Goal: Check status: Check status

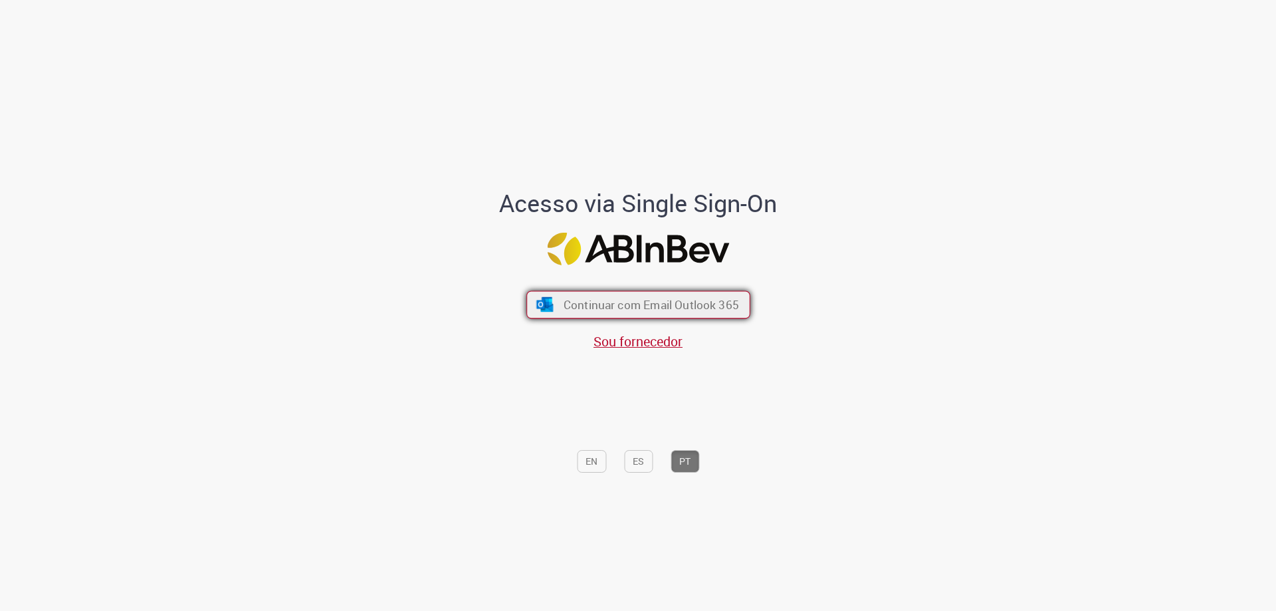
click at [596, 307] on span "Continuar com Email Outlook 365" at bounding box center [650, 304] width 175 height 15
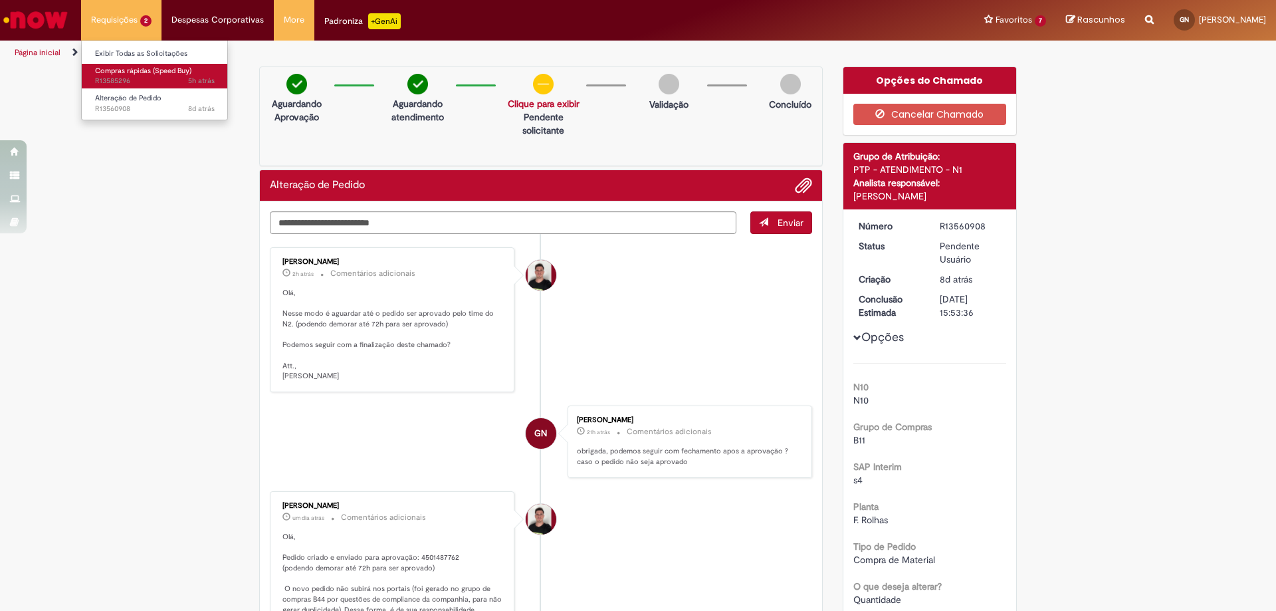
click at [144, 72] on span "Compras rápidas (Speed Buy)" at bounding box center [143, 71] width 96 height 10
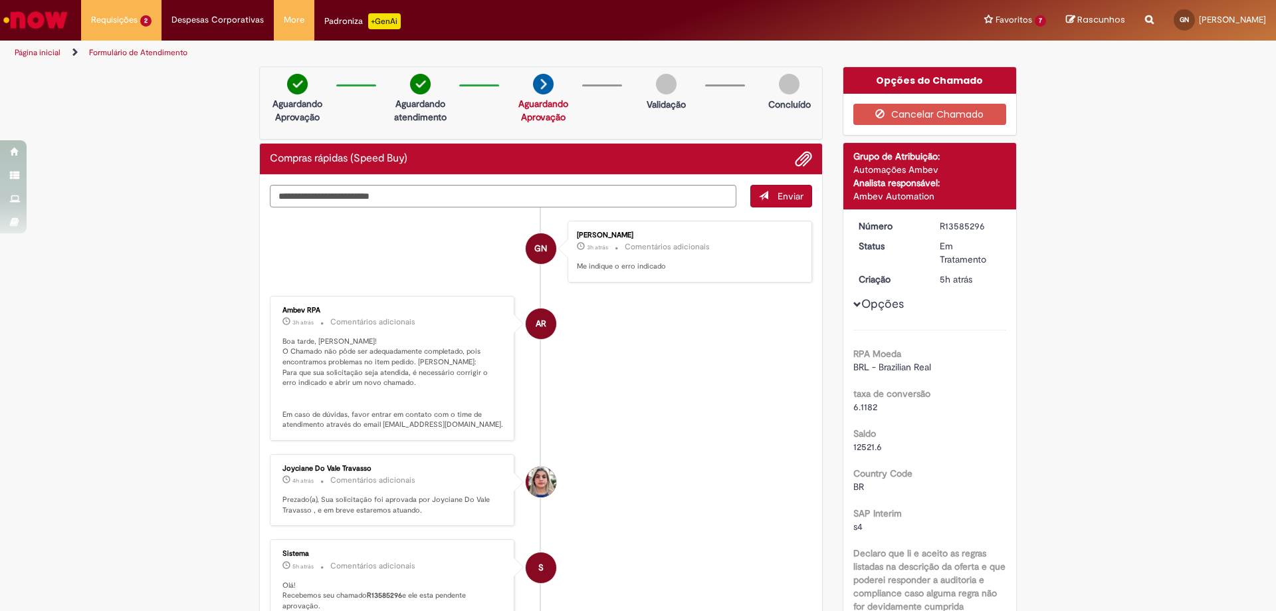
drag, startPoint x: 933, startPoint y: 223, endPoint x: 978, endPoint y: 225, distance: 45.2
click at [978, 225] on dd "R13585296" at bounding box center [971, 225] width 82 height 13
copy div "R13585296"
click at [130, 108] on span "8d atrás 8 dias atrás R13560908" at bounding box center [155, 109] width 120 height 11
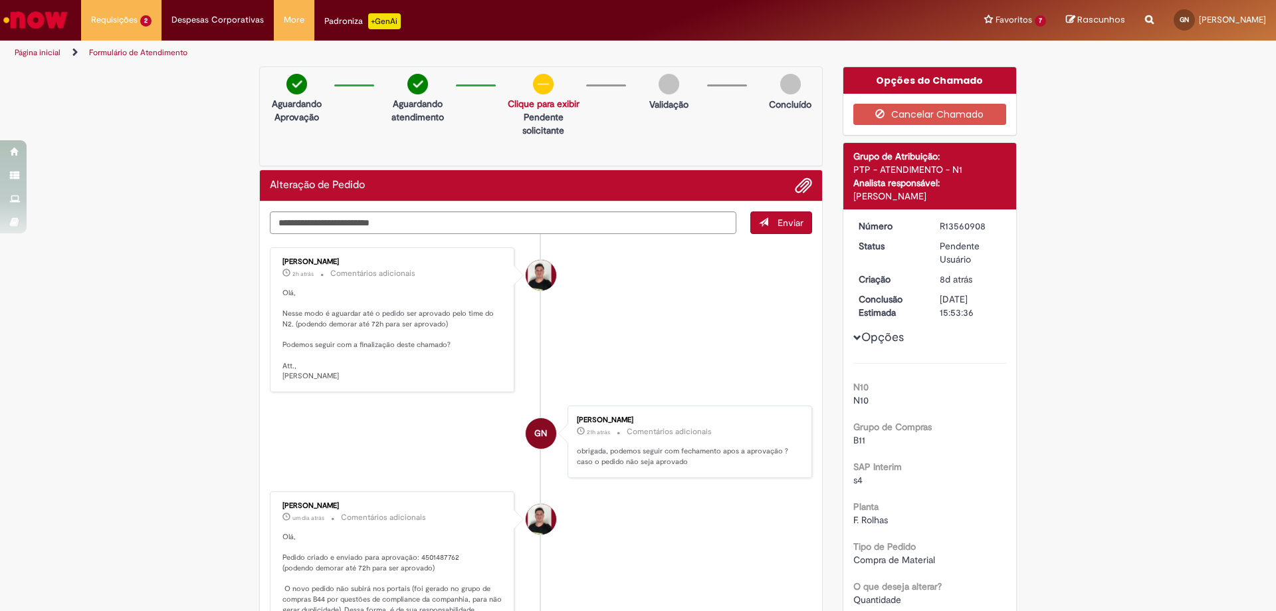
scroll to position [266, 0]
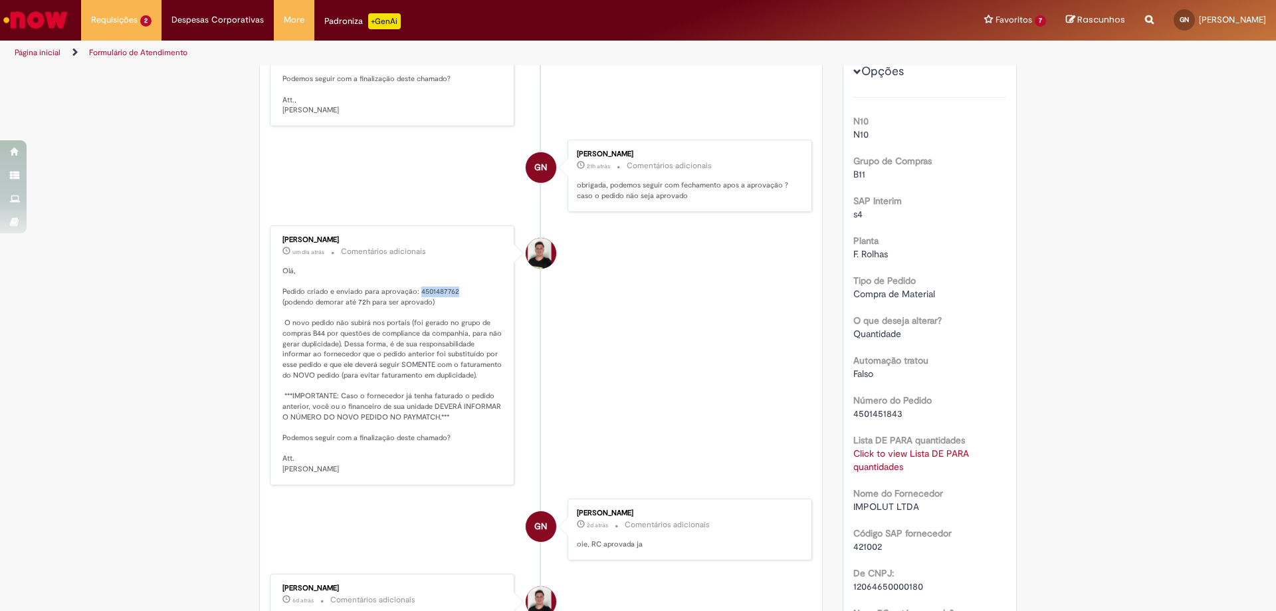
drag, startPoint x: 414, startPoint y: 291, endPoint x: 451, endPoint y: 292, distance: 36.6
click at [451, 292] on p "Olá, Pedido criado e enviado para aprovação: 4501487762 (podendo demorar até 72…" at bounding box center [392, 370] width 221 height 209
copy p "4501487762"
click at [731, 443] on li "Matheus Henrique Drudi um dia atrás um dia atrás Comentários adicionais Olá, Pe…" at bounding box center [541, 355] width 542 height 260
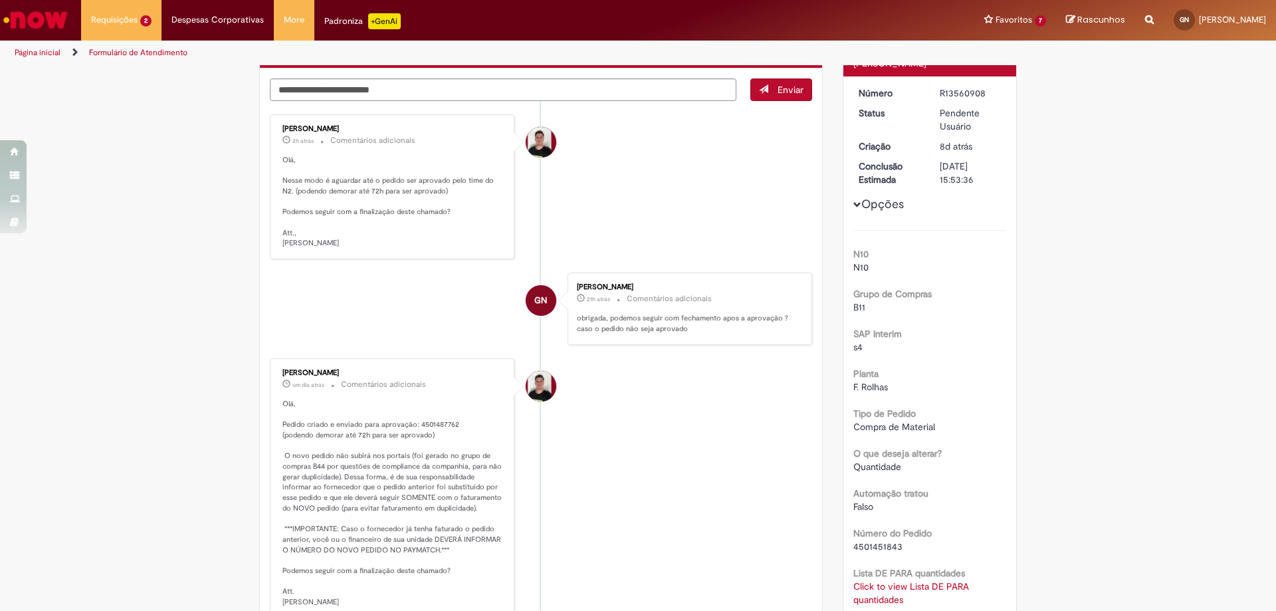
scroll to position [66, 0]
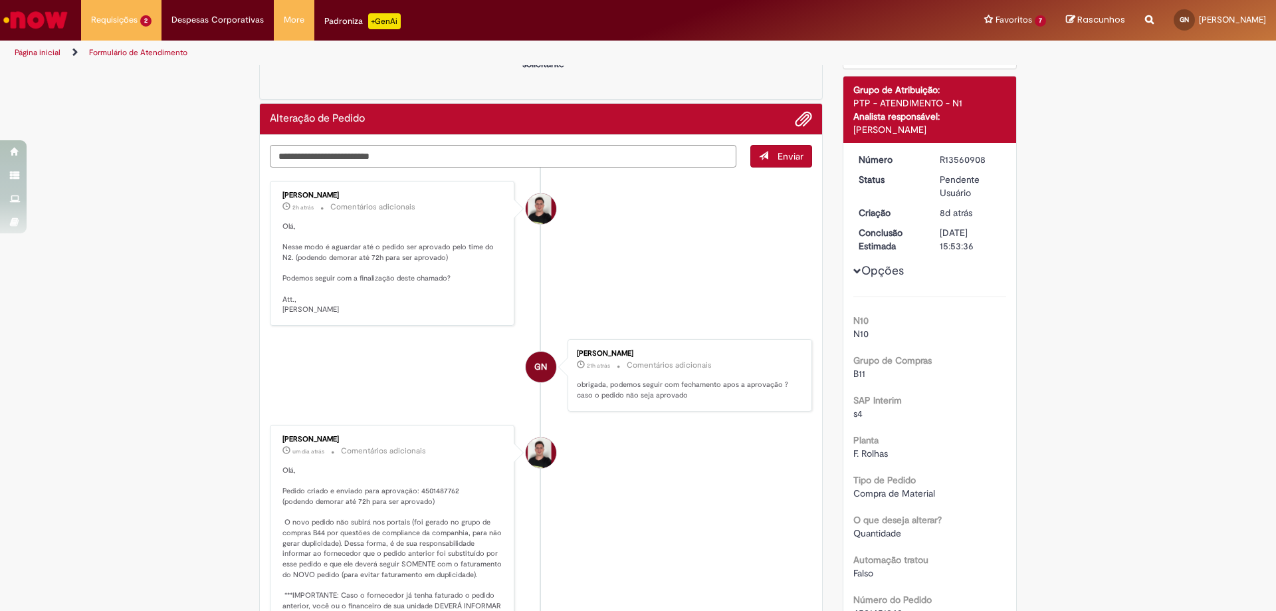
click at [530, 152] on textarea "Digite sua mensagem aqui..." at bounding box center [503, 156] width 467 height 23
type textarea "**********"
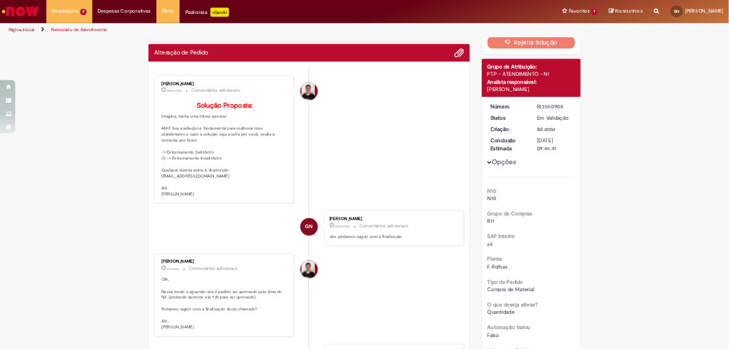
scroll to position [0, 0]
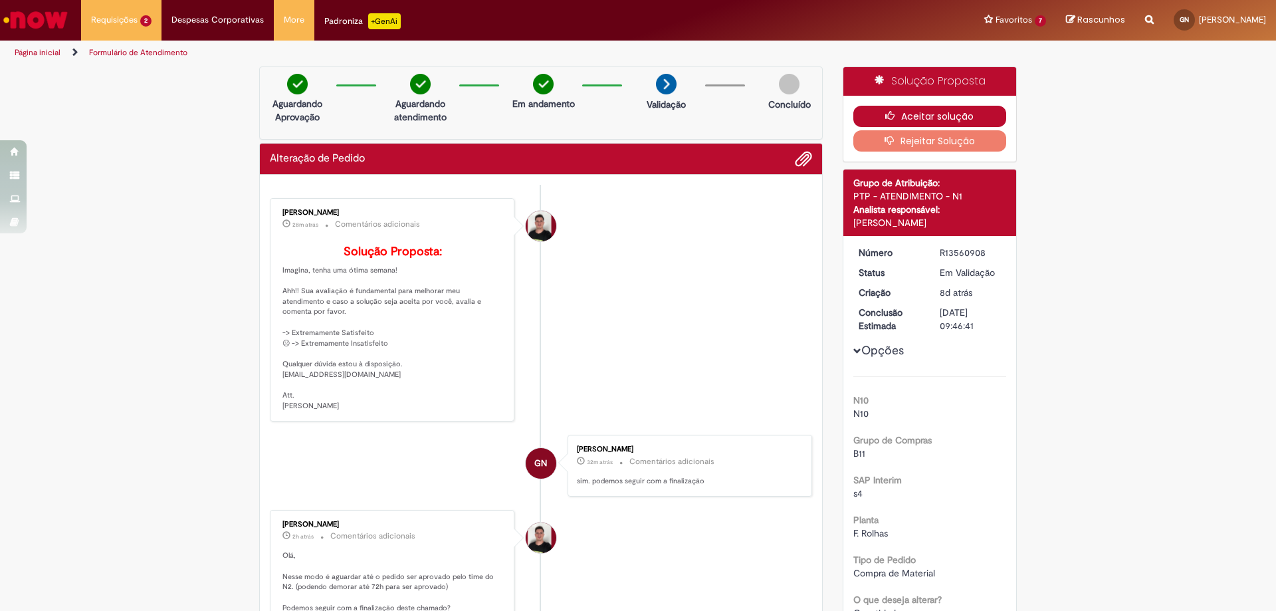
click at [936, 118] on button "Aceitar solução" at bounding box center [930, 116] width 154 height 21
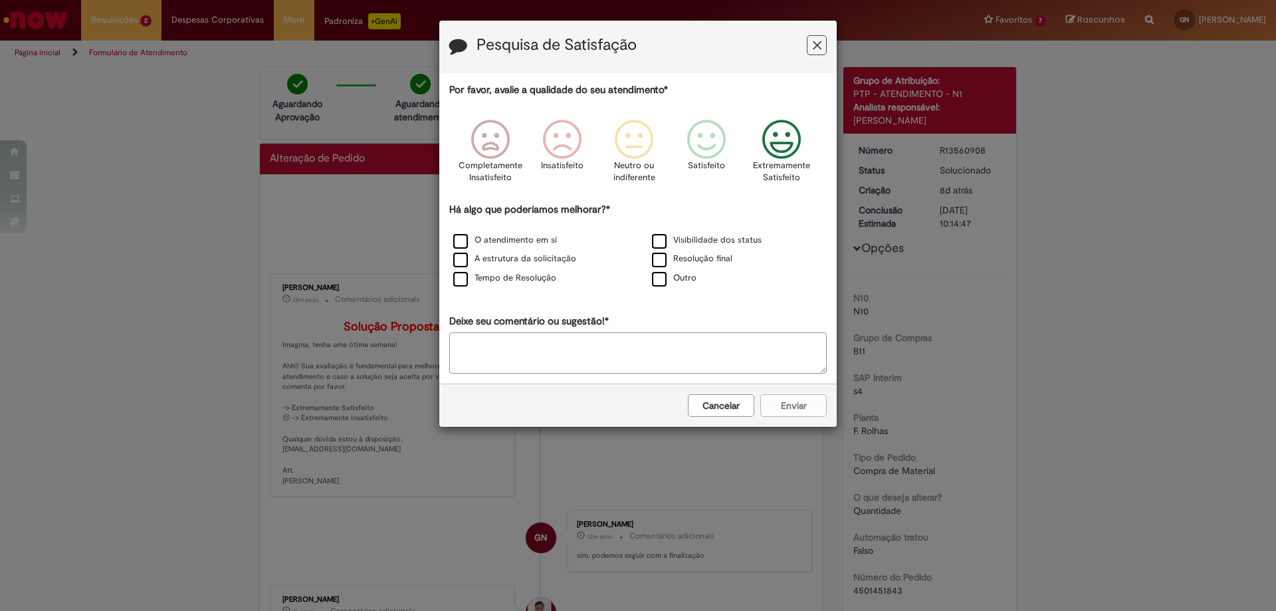
click at [793, 144] on icon "Feedback" at bounding box center [782, 140] width 50 height 40
click at [712, 258] on label "Resolução final" at bounding box center [692, 259] width 80 height 13
click at [800, 412] on button "Enviar" at bounding box center [793, 405] width 66 height 23
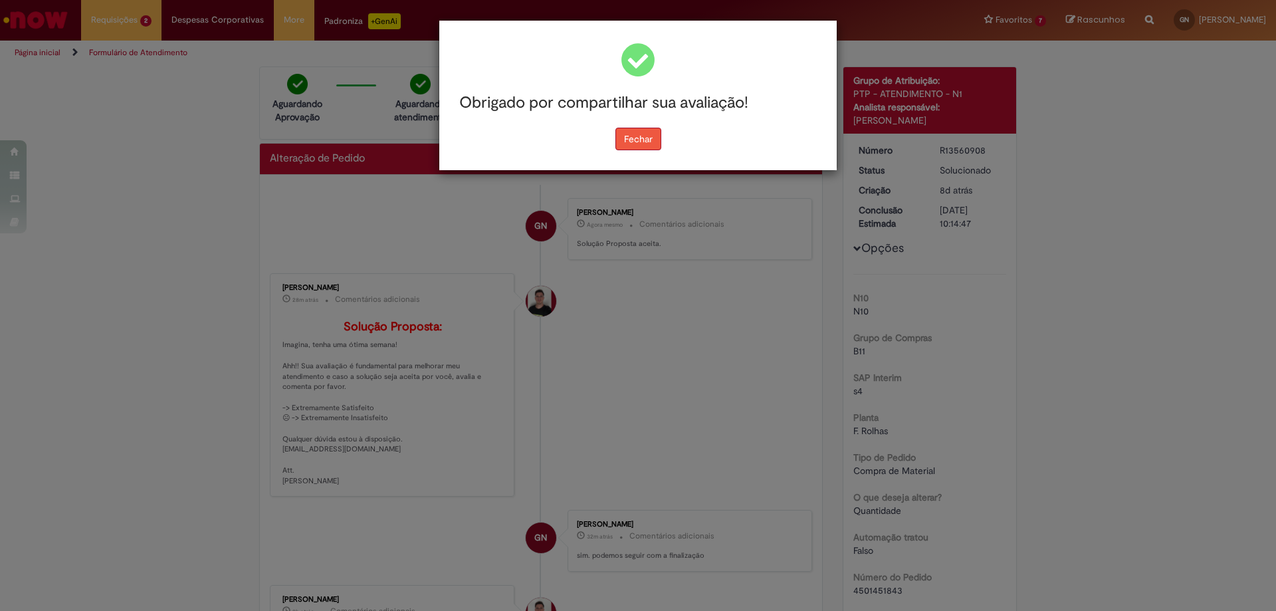
click at [641, 128] on button "Fechar" at bounding box center [639, 139] width 46 height 23
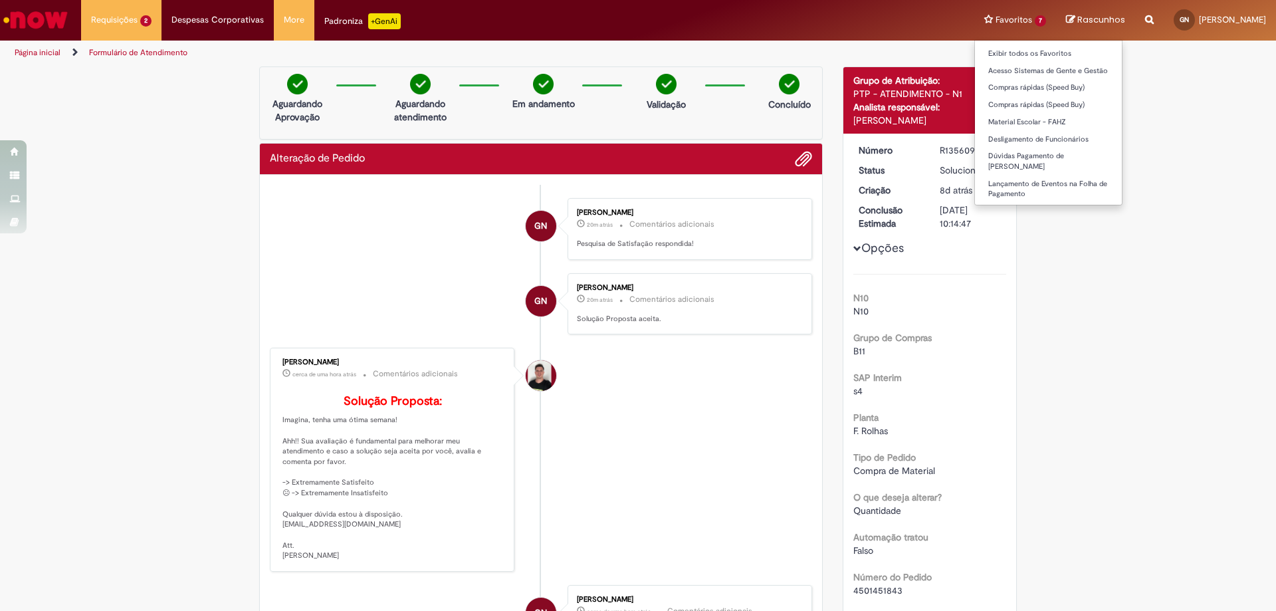
click at [974, 15] on li "Favoritos 7 Exibir todos os Favoritos Acesso Sistemas de Gente e Gestão Compras…" at bounding box center [1015, 20] width 82 height 40
click at [975, 84] on link "Compras rápidas (Speed Buy)" at bounding box center [1048, 87] width 147 height 15
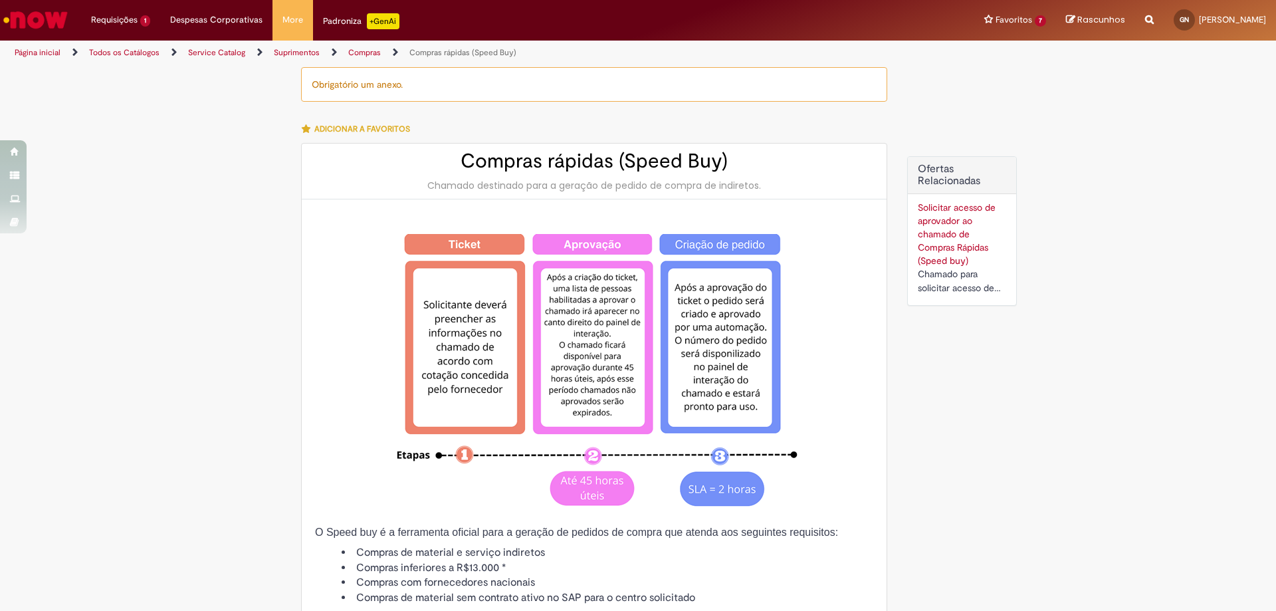
type input "**********"
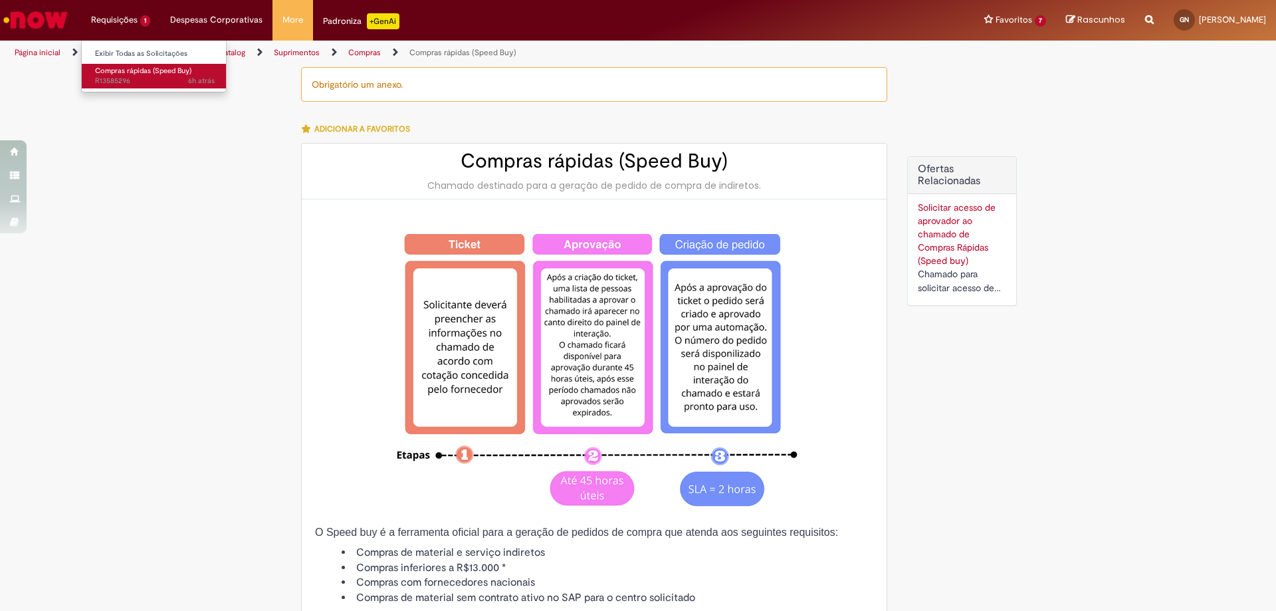
click at [148, 76] on link "Compras rápidas (Speed Buy) 6h atrás 6 horas atrás R13585296" at bounding box center [155, 76] width 146 height 25
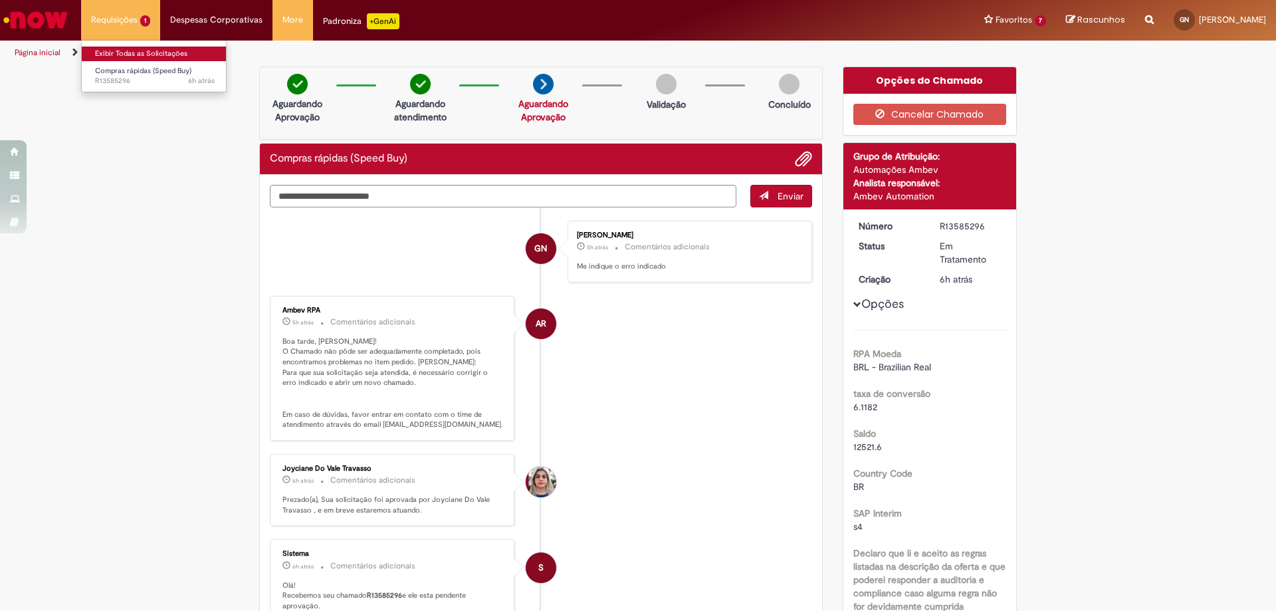
click at [158, 48] on link "Exibir Todas as Solicitações" at bounding box center [155, 54] width 146 height 15
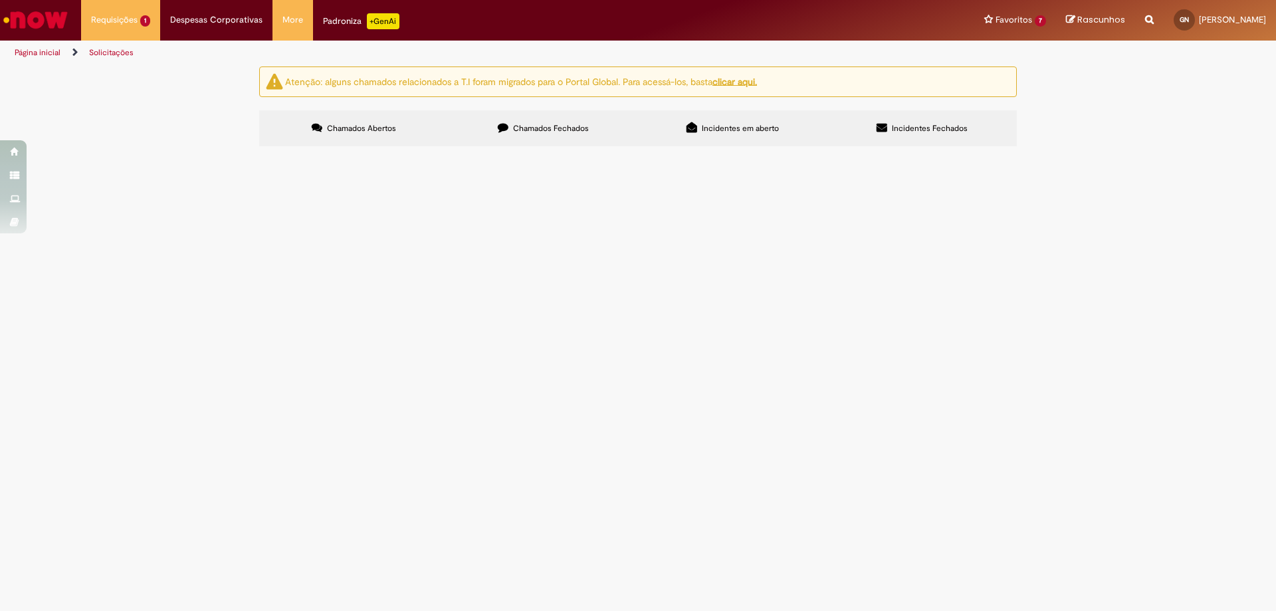
click at [566, 138] on label "Chamados Fechados" at bounding box center [543, 128] width 189 height 36
click at [0, 0] on td "Solicitação de criação de pedido- refrilar" at bounding box center [0, 0] width 0 height 0
click at [0, 0] on span "Solicitação de criação de pedido- Refrilar" at bounding box center [0, 0] width 0 height 0
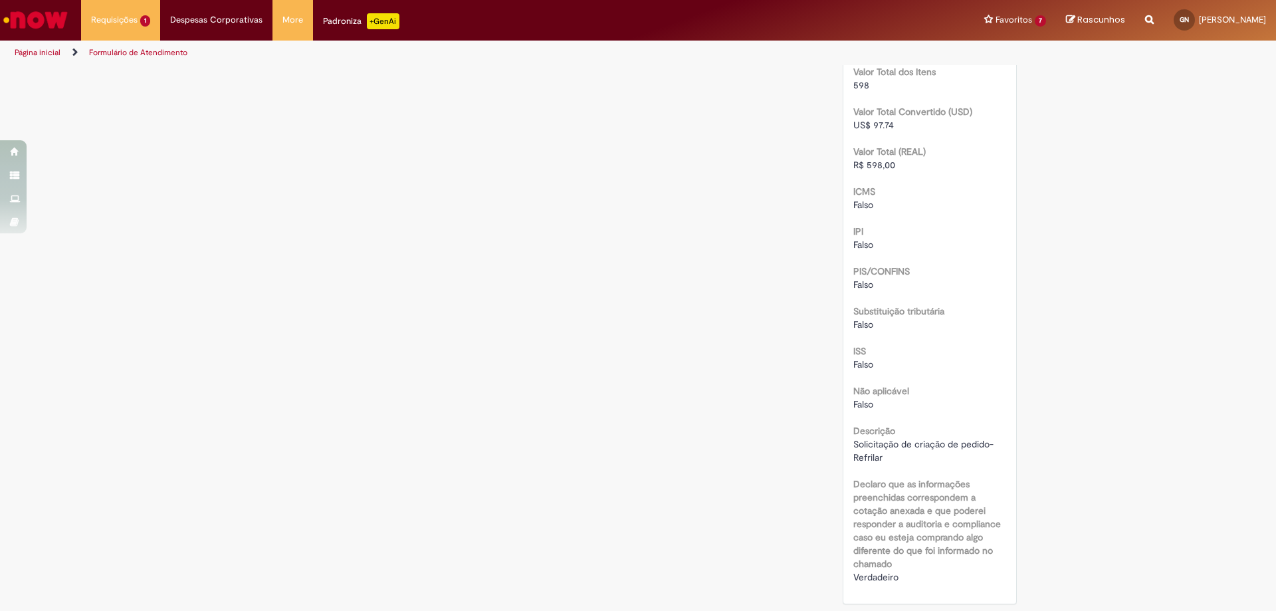
scroll to position [1097, 0]
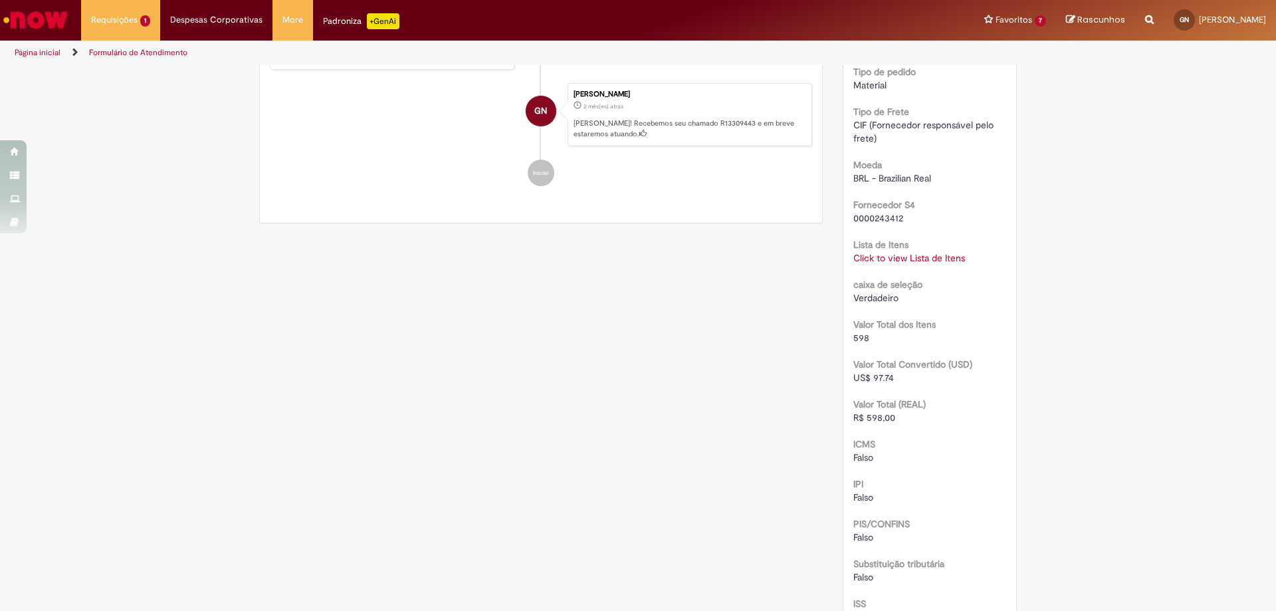
click at [930, 264] on link "Click to view Lista de Itens" at bounding box center [909, 258] width 112 height 12
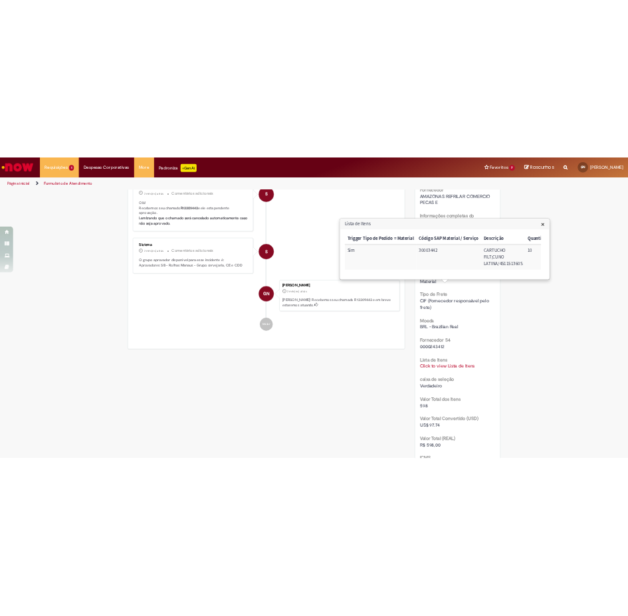
scroll to position [1196, 0]
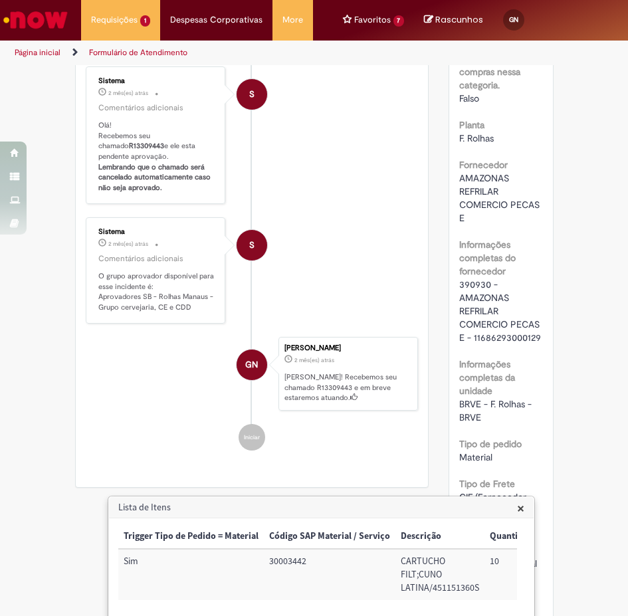
click at [47, 30] on img "Ir para a Homepage" at bounding box center [35, 20] width 68 height 27
